Goal: Information Seeking & Learning: Learn about a topic

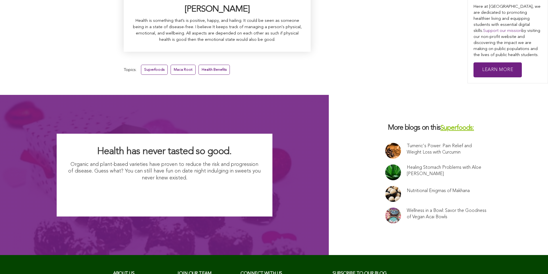
scroll to position [3624, 0]
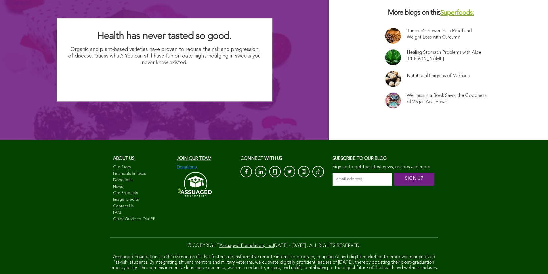
scroll to position [3757, 0]
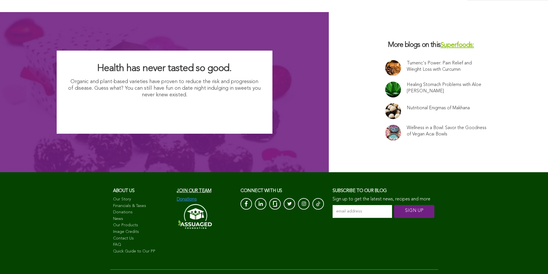
click at [385, 103] on link at bounding box center [393, 111] width 16 height 16
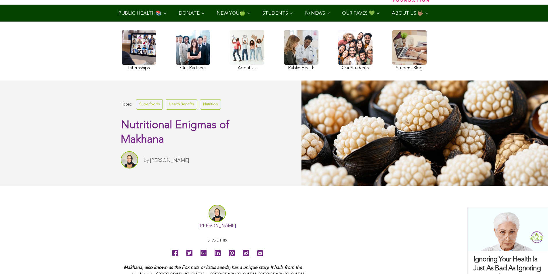
scroll to position [29, 0]
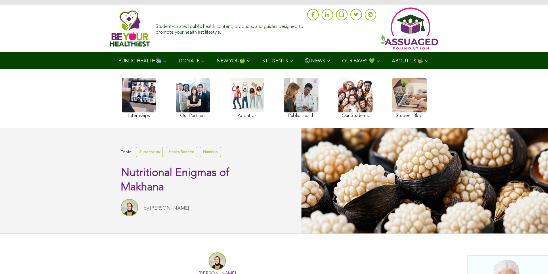
click at [253, 69] on ul "PUBLIC HEALTH📚 YouTube Our Rap Song Immunity Precautions DONATE via Venmo via P…" at bounding box center [273, 60] width 323 height 17
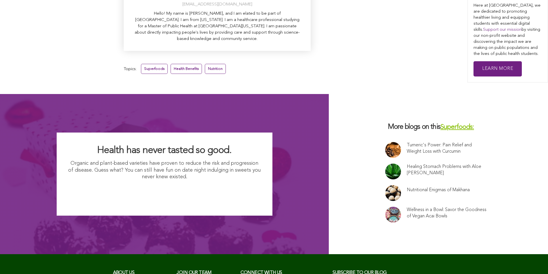
scroll to position [2120, 0]
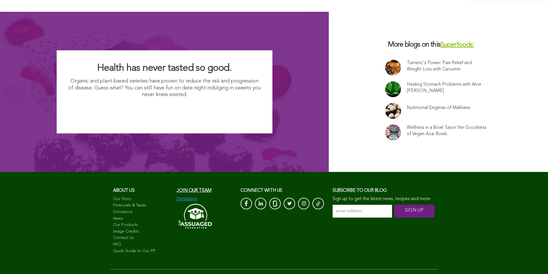
scroll to position [2159, 0]
